Goal: Task Accomplishment & Management: Manage account settings

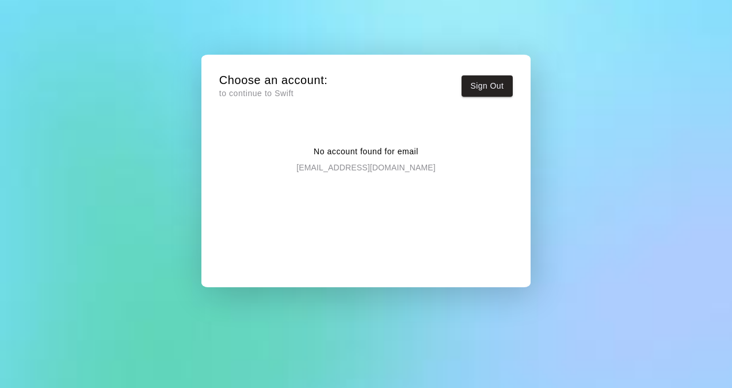
click at [252, 94] on p "to continue to Swift" at bounding box center [273, 94] width 109 height 12
click at [490, 89] on button "Sign Out" at bounding box center [488, 85] width 52 height 21
click at [284, 101] on div "Choose an account: to continue to Swift Sign Out" at bounding box center [366, 89] width 294 height 32
click at [513, 277] on div "Choose an account: to continue to Swift Sign Out No account found for email [EM…" at bounding box center [366, 179] width 312 height 233
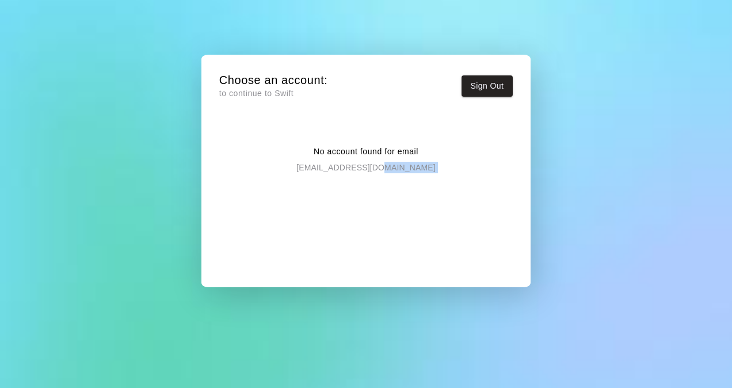
click at [504, 273] on div "No account found for email alexmats@gmail.com" at bounding box center [366, 204] width 294 height 155
click at [478, 85] on button "Sign Out" at bounding box center [488, 85] width 52 height 21
